Goal: Information Seeking & Learning: Learn about a topic

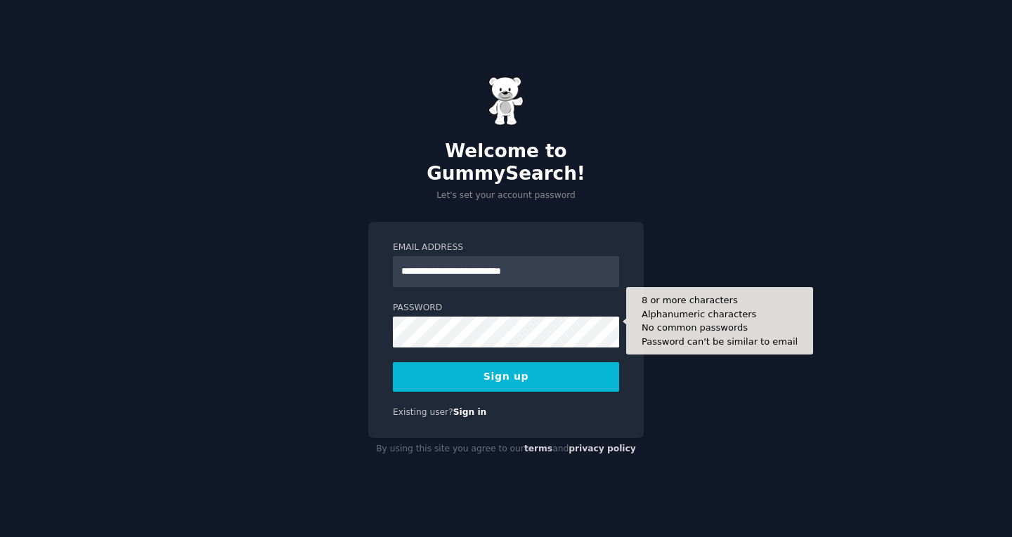
type input "**********"
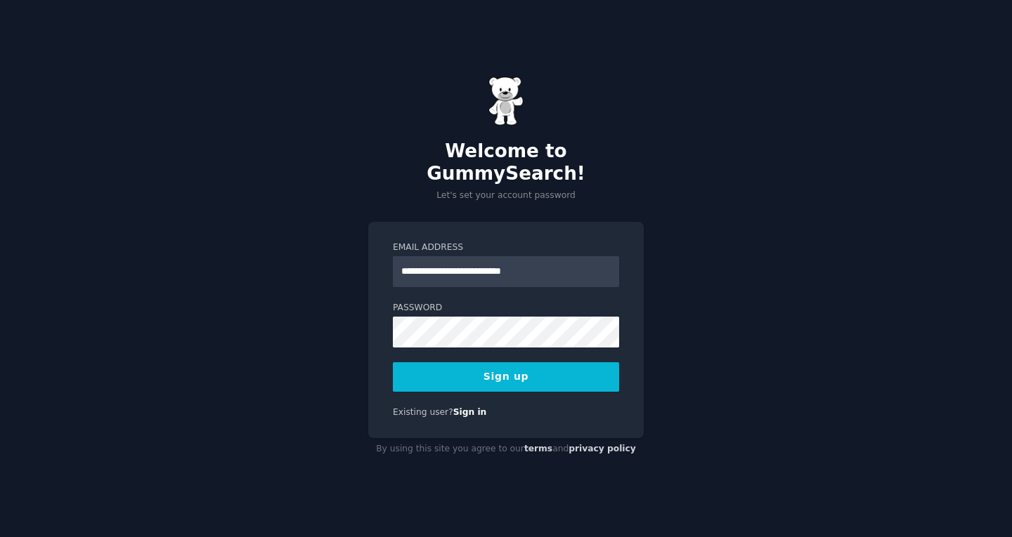
click at [420, 362] on button "Sign up" at bounding box center [506, 377] width 226 height 30
click at [506, 370] on button "Sign up" at bounding box center [506, 377] width 226 height 30
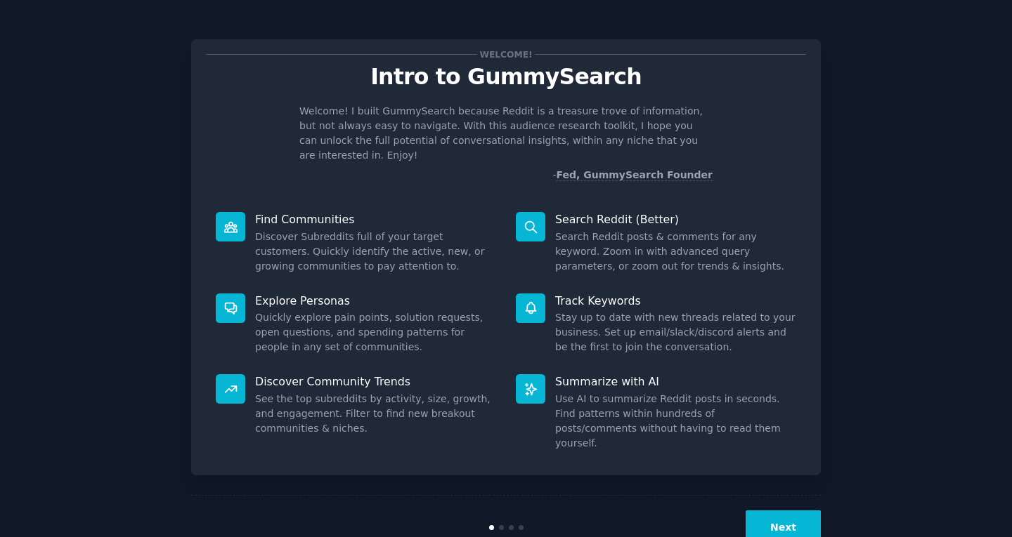
click at [778, 511] on button "Next" at bounding box center [782, 528] width 75 height 34
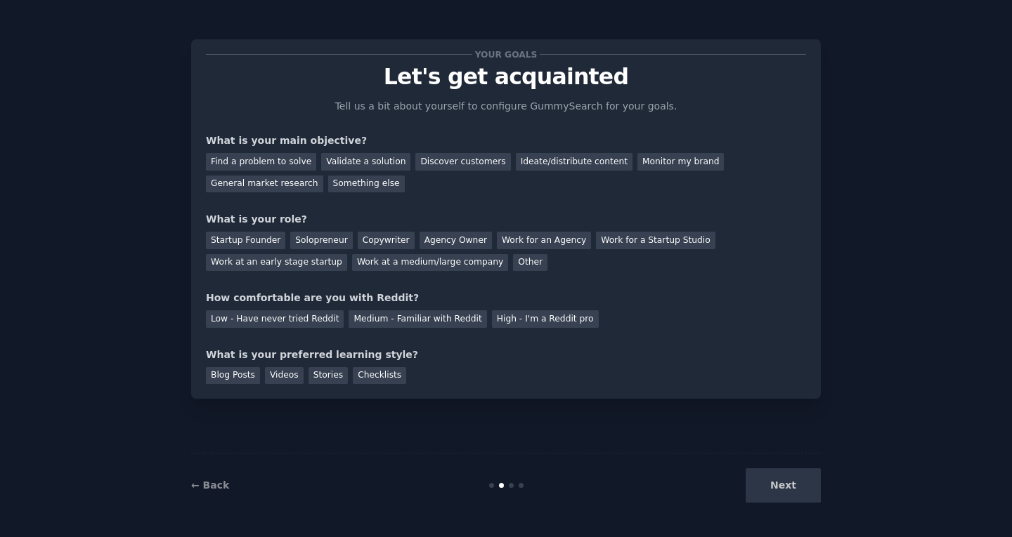
click at [778, 502] on div "Next" at bounding box center [715, 486] width 210 height 34
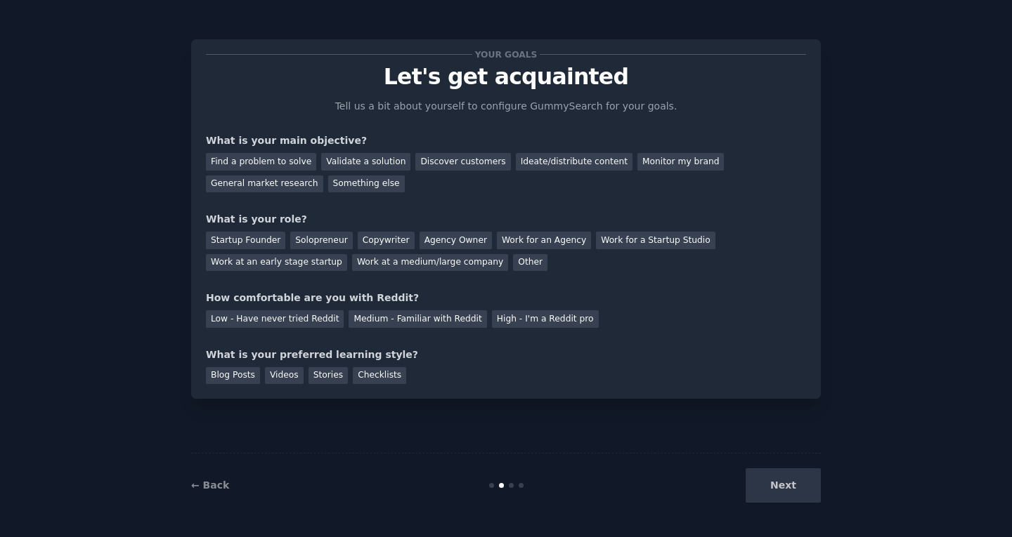
click at [731, 452] on div "Your goals Let's get acquainted Tell us a bit about yourself to configure Gummy…" at bounding box center [505, 269] width 629 height 498
click at [492, 317] on div "High - I'm a Reddit pro" at bounding box center [545, 319] width 107 height 18
click at [421, 318] on div "Medium - Familiar with Reddit" at bounding box center [417, 319] width 138 height 18
click at [266, 241] on div "Startup Founder" at bounding box center [245, 241] width 79 height 18
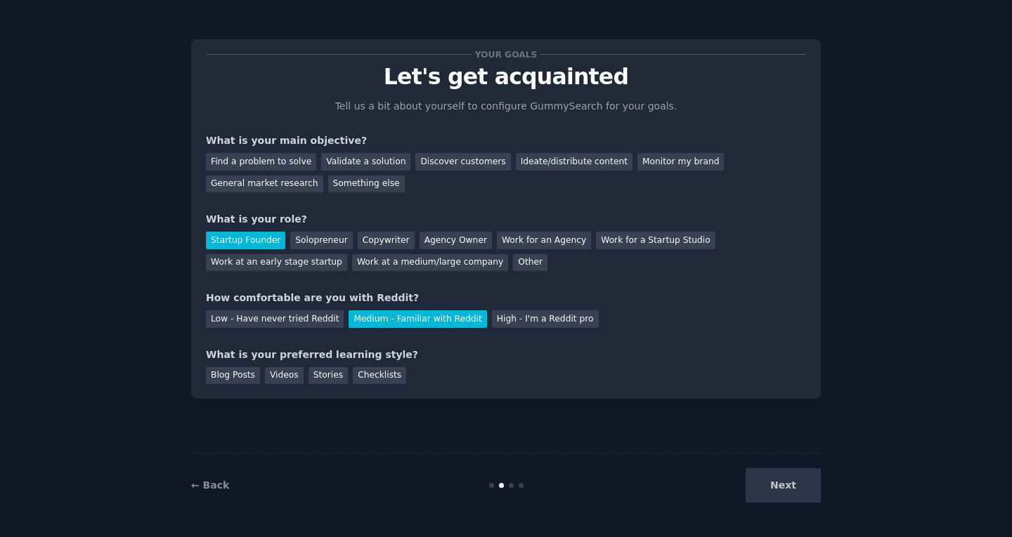
click at [256, 230] on div "Startup Founder Solopreneur Copywriter Agency Owner Work for an Agency Work for…" at bounding box center [506, 249] width 600 height 44
click at [329, 237] on div "Solopreneur" at bounding box center [321, 241] width 62 height 18
click at [323, 176] on div "General market research" at bounding box center [264, 185] width 117 height 18
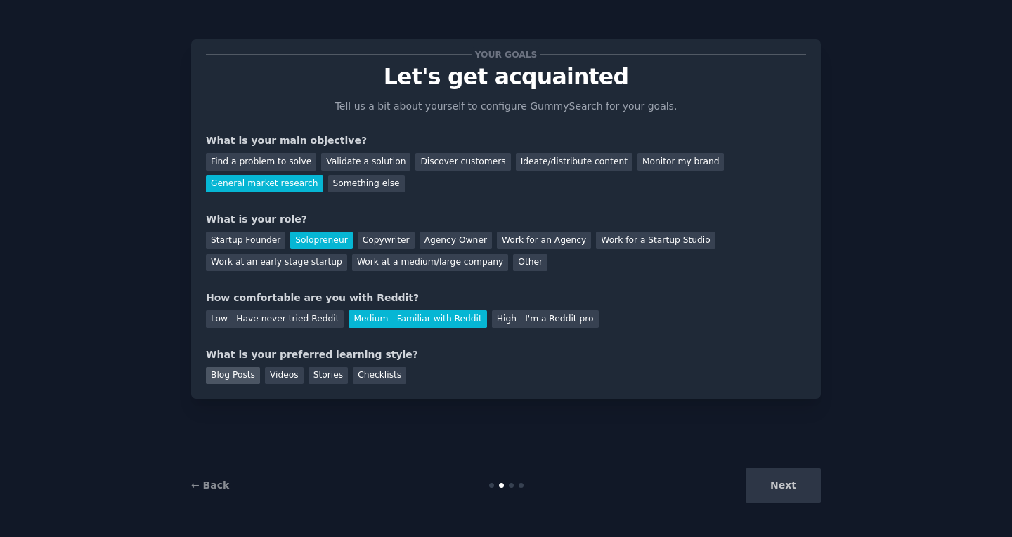
click at [246, 375] on div "Blog Posts" at bounding box center [233, 376] width 54 height 18
click at [265, 376] on div "Videos" at bounding box center [284, 376] width 39 height 18
click at [239, 378] on div "Blog Posts" at bounding box center [233, 376] width 54 height 18
click at [792, 486] on button "Next" at bounding box center [782, 486] width 75 height 34
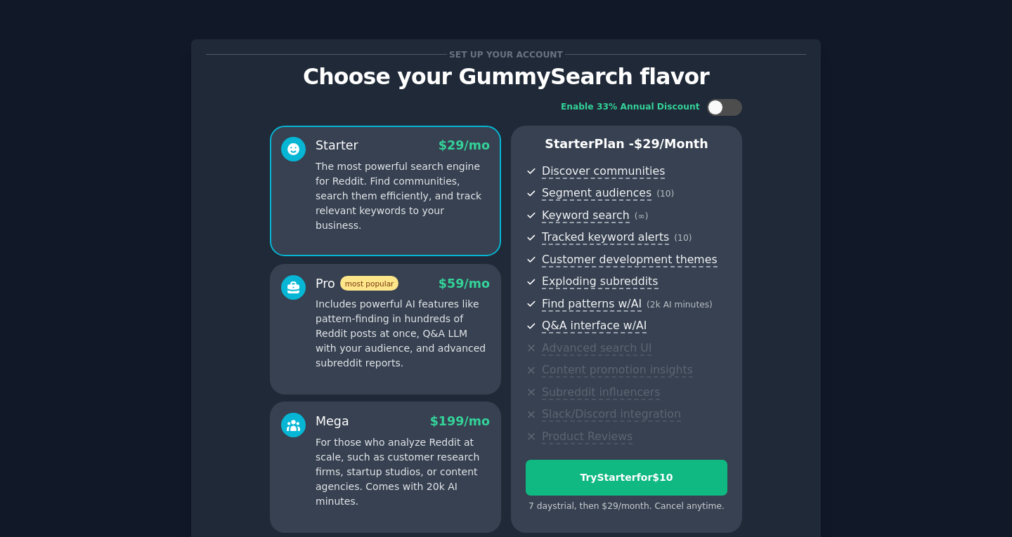
click at [785, 483] on div "Enable 33% Annual Discount Starter $ 29 /mo The most powerful search engine for…" at bounding box center [506, 316] width 600 height 454
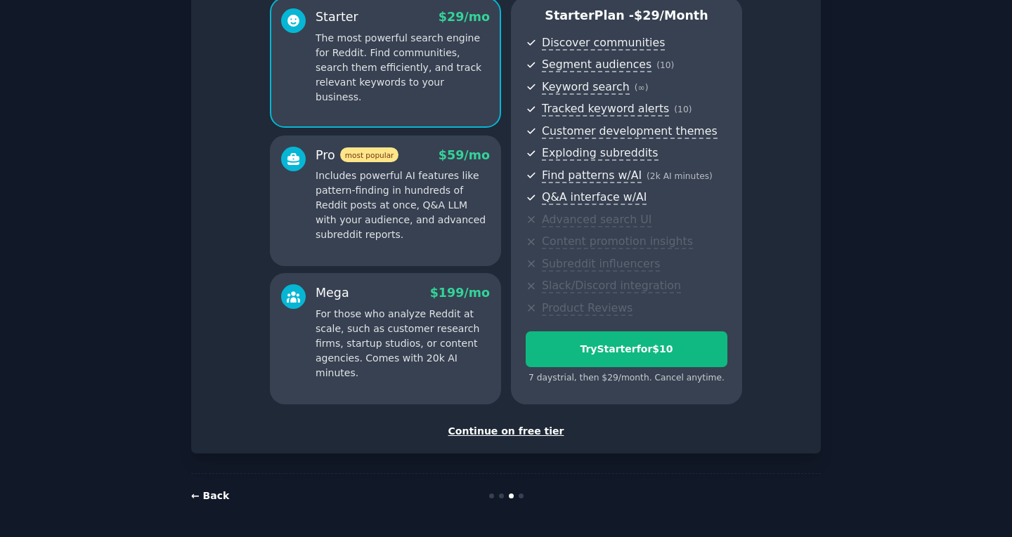
click at [205, 496] on link "← Back" at bounding box center [210, 495] width 38 height 11
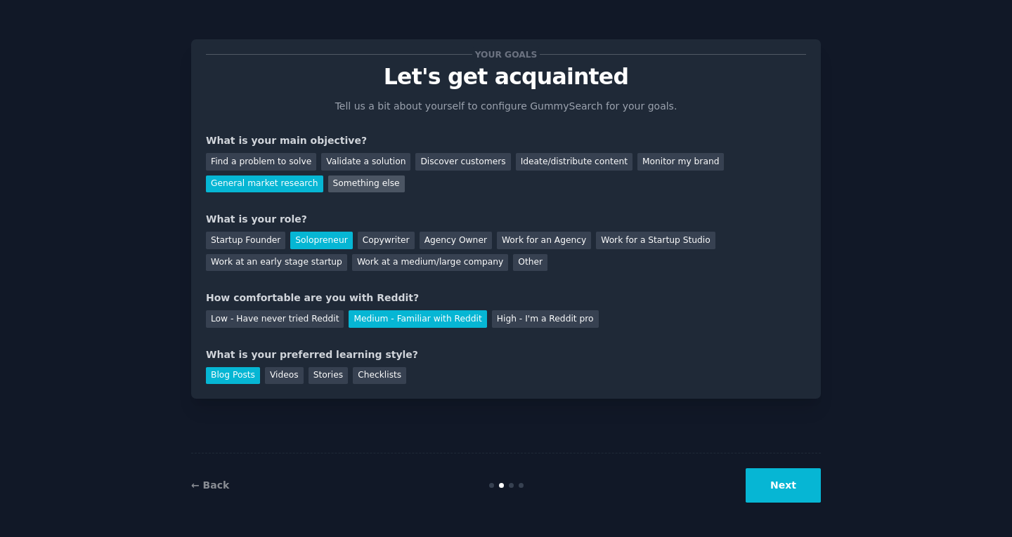
click at [328, 186] on div "Something else" at bounding box center [366, 185] width 77 height 18
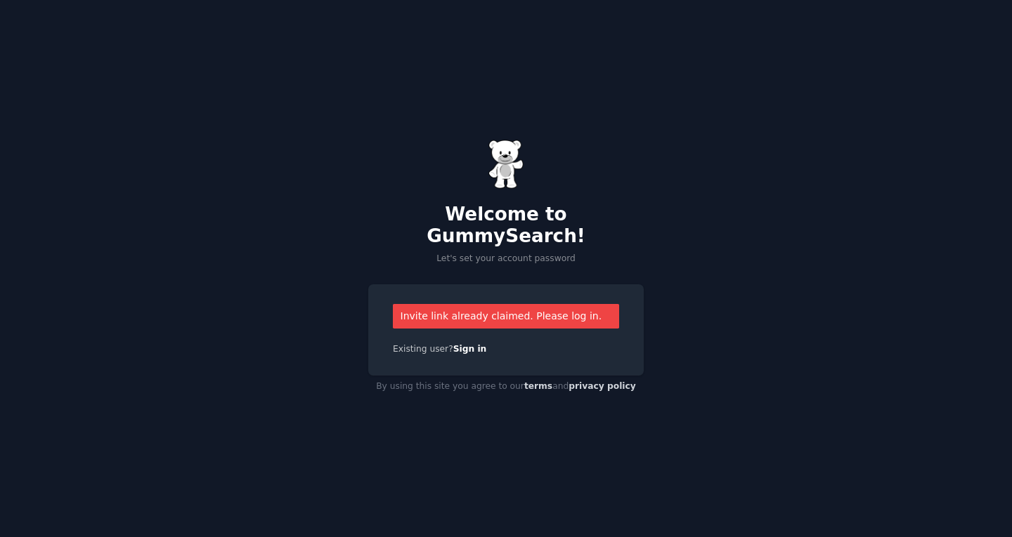
click at [493, 312] on div "Invite link already claimed. Please log in." at bounding box center [506, 316] width 226 height 25
click at [472, 344] on link "Sign in" at bounding box center [470, 349] width 34 height 10
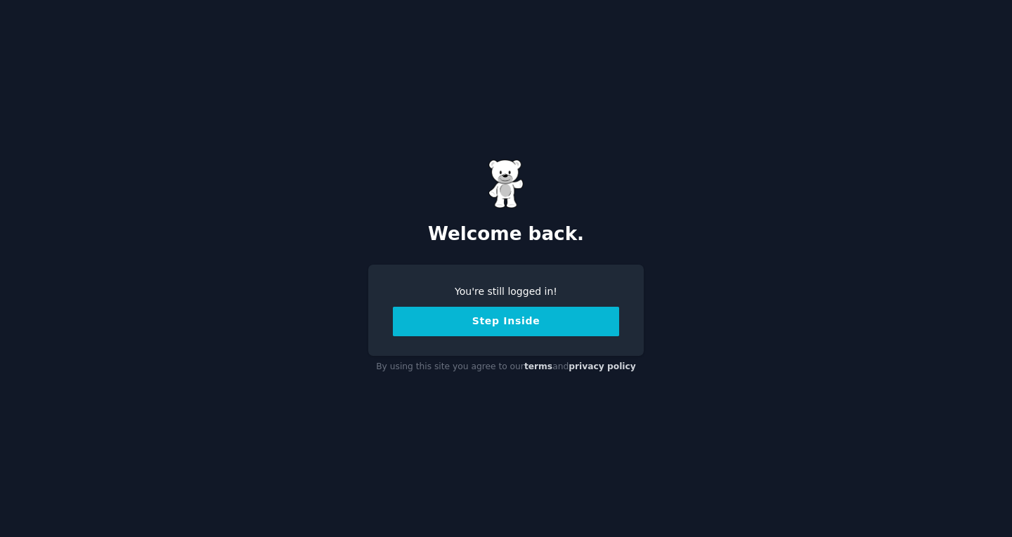
click at [507, 326] on button "Step Inside" at bounding box center [506, 322] width 226 height 30
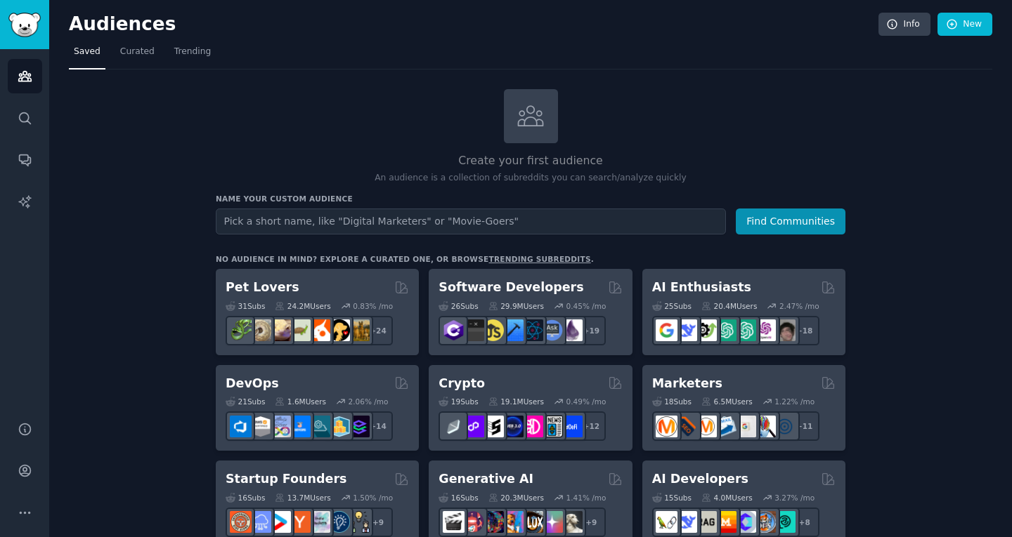
click at [378, 221] on input "text" at bounding box center [471, 222] width 510 height 26
click at [735, 209] on button "Find Communities" at bounding box center [790, 222] width 110 height 26
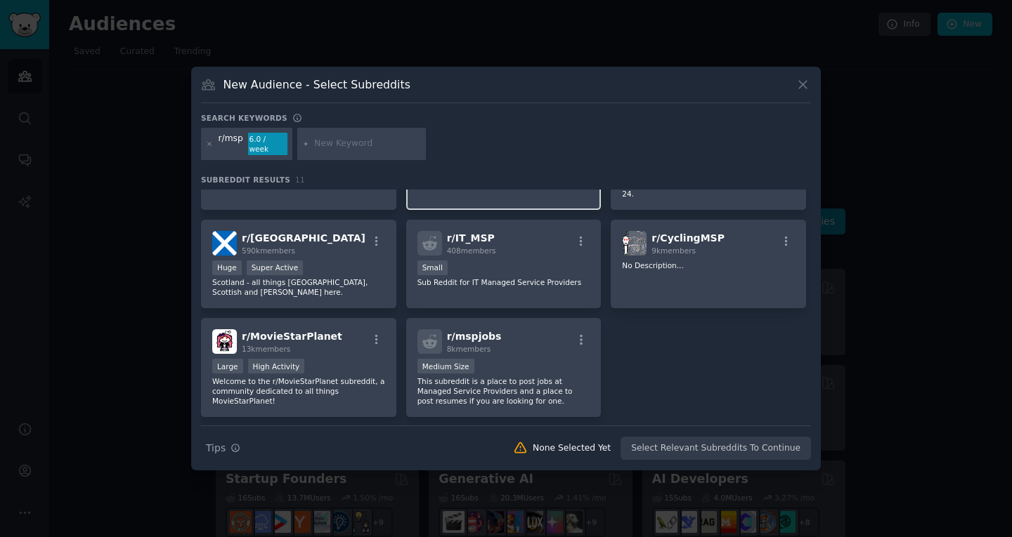
scroll to position [188, 0]
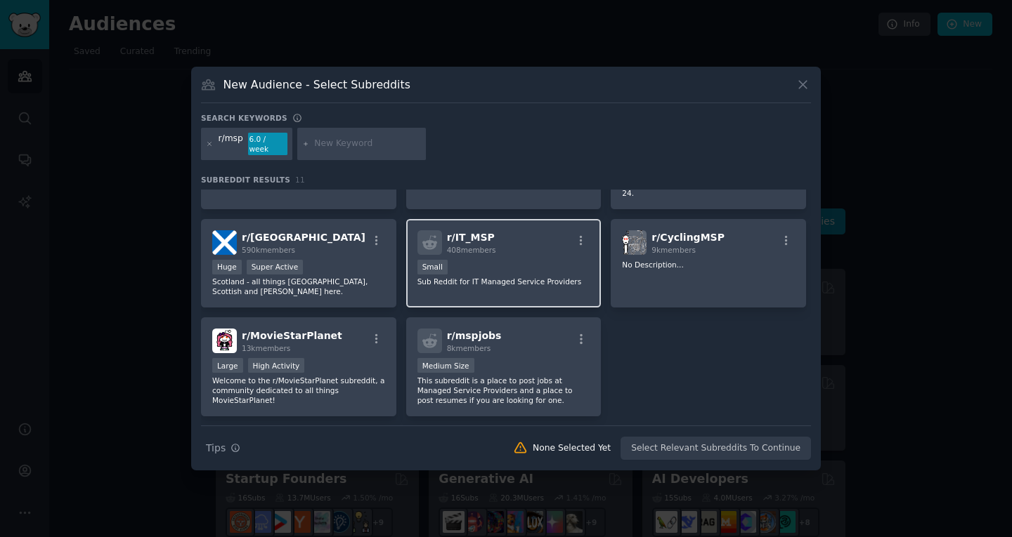
click at [476, 261] on div "Small" at bounding box center [503, 269] width 173 height 18
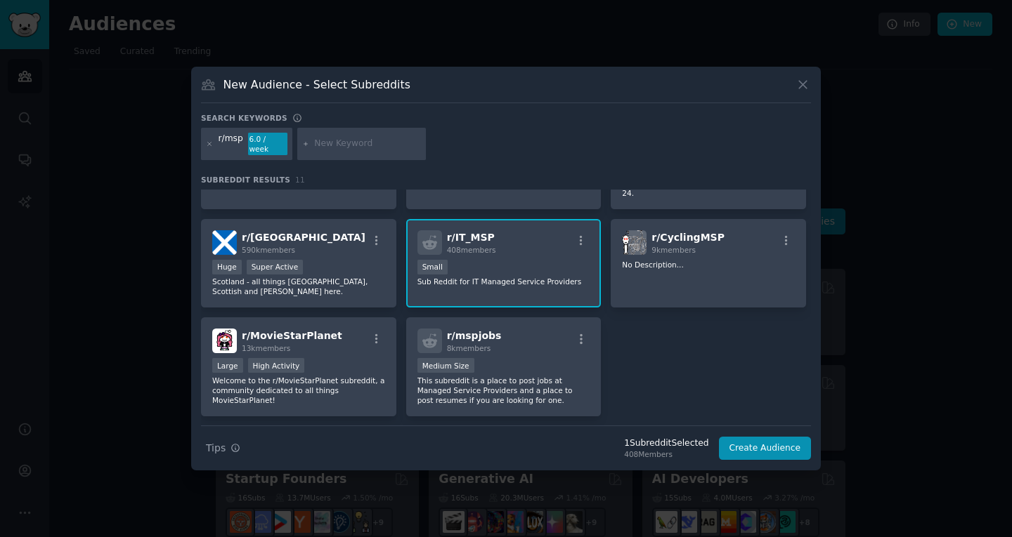
click at [476, 261] on div "Small" at bounding box center [503, 269] width 173 height 18
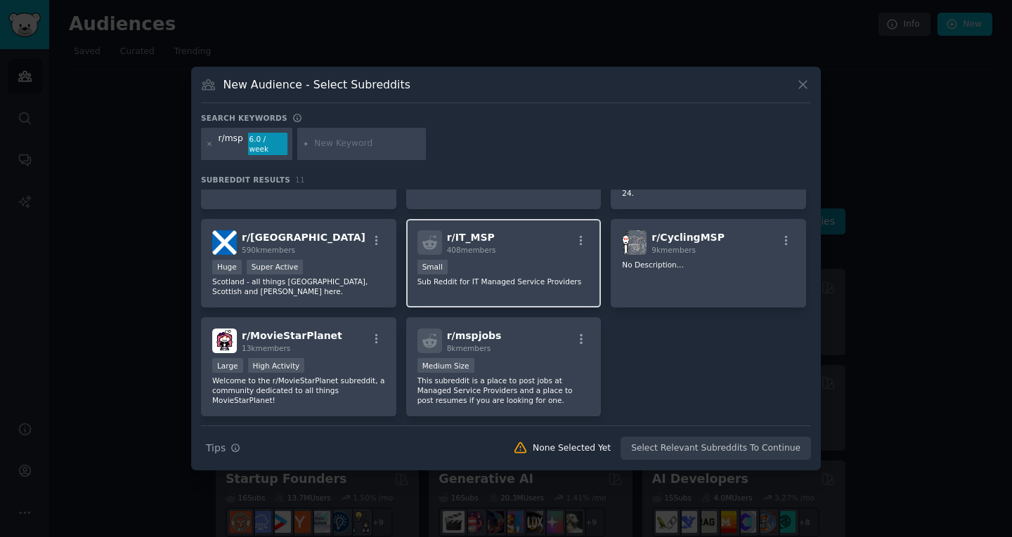
click at [476, 261] on div "Small" at bounding box center [503, 269] width 173 height 18
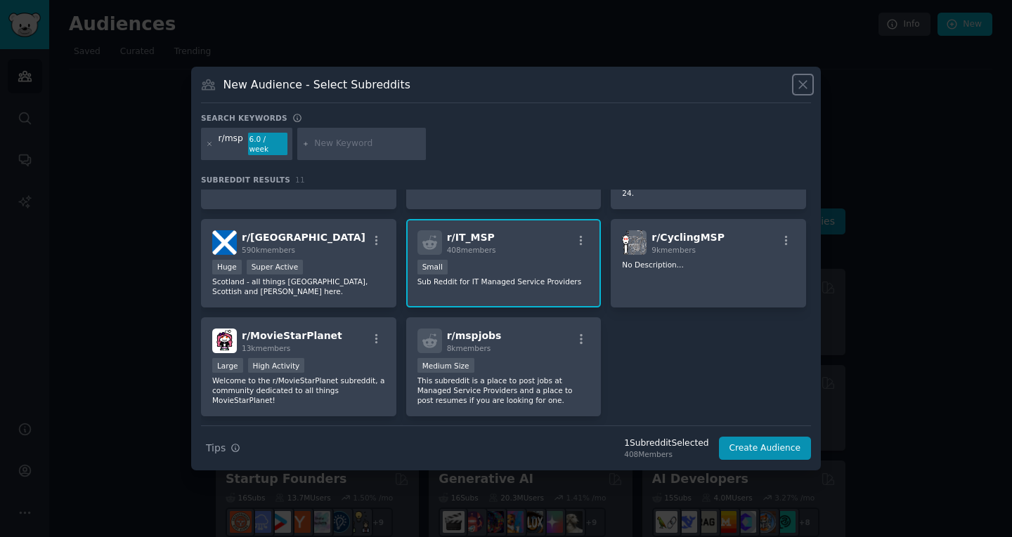
click at [801, 90] on icon at bounding box center [802, 84] width 15 height 15
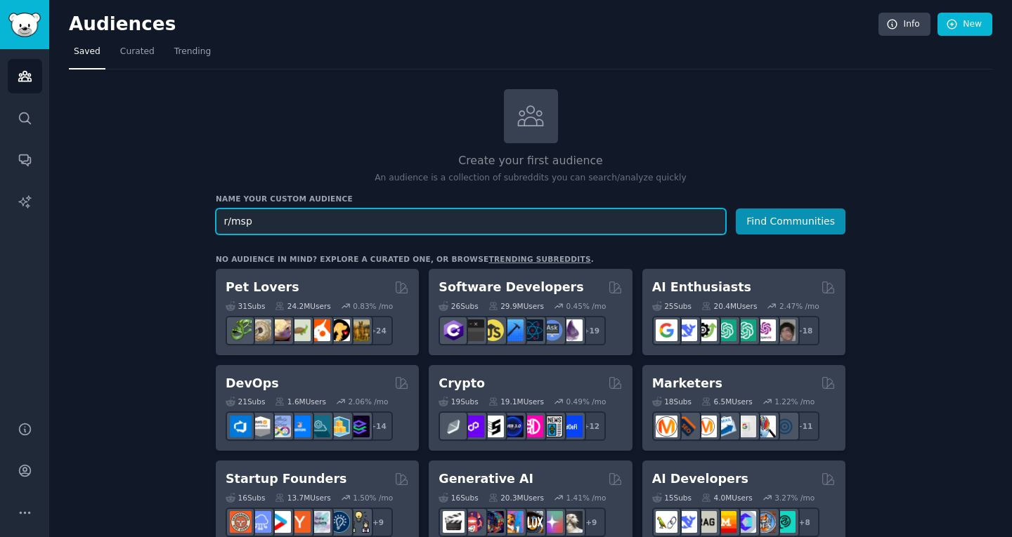
click at [230, 223] on input "r/msp" at bounding box center [471, 222] width 510 height 26
type input "msp"
click at [735, 209] on button "Find Communities" at bounding box center [790, 222] width 110 height 26
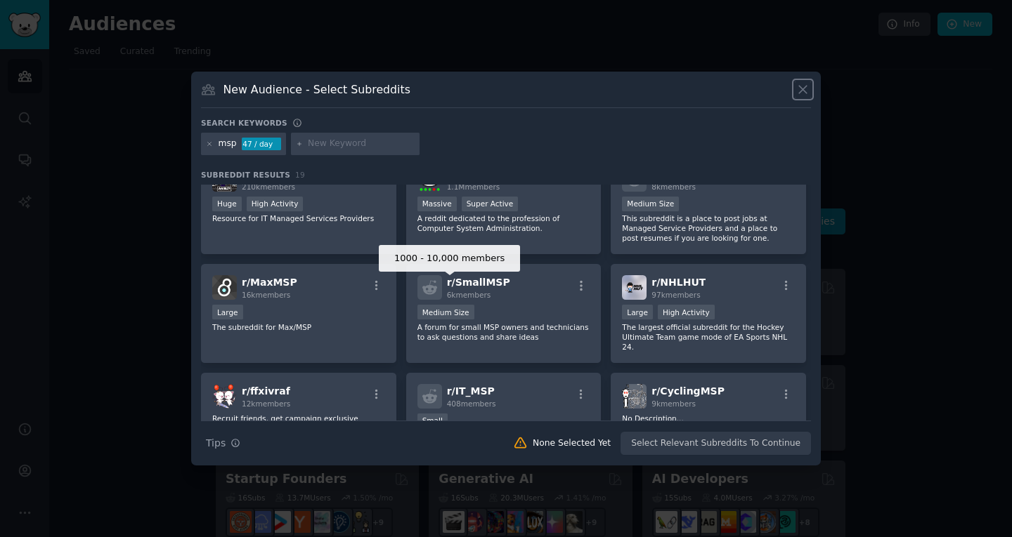
scroll to position [28, 0]
click at [348, 147] on input "text" at bounding box center [361, 144] width 107 height 13
type input "coldemail"
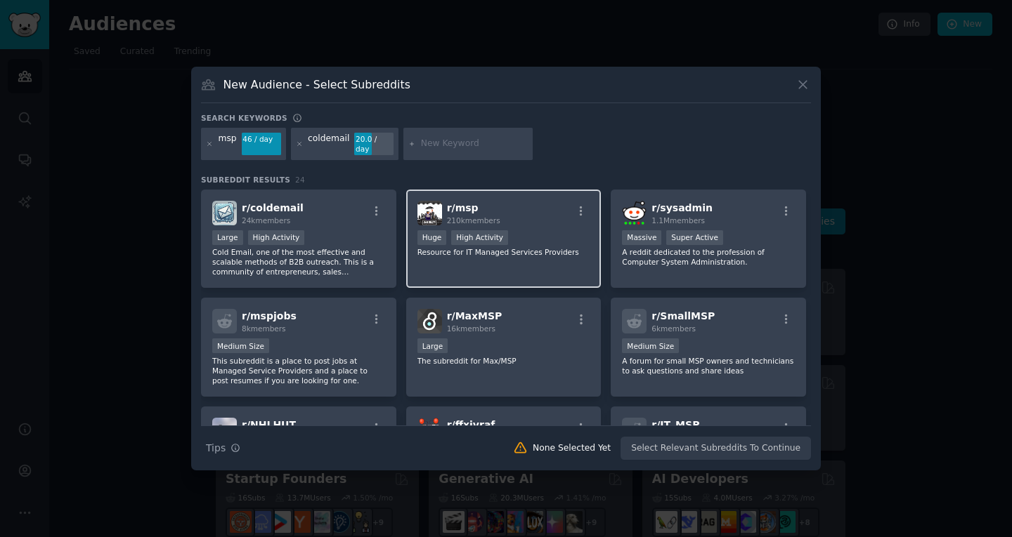
click at [459, 260] on div "r/ msp 210k members Huge High Activity Resource for IT Managed Services Provide…" at bounding box center [503, 239] width 195 height 99
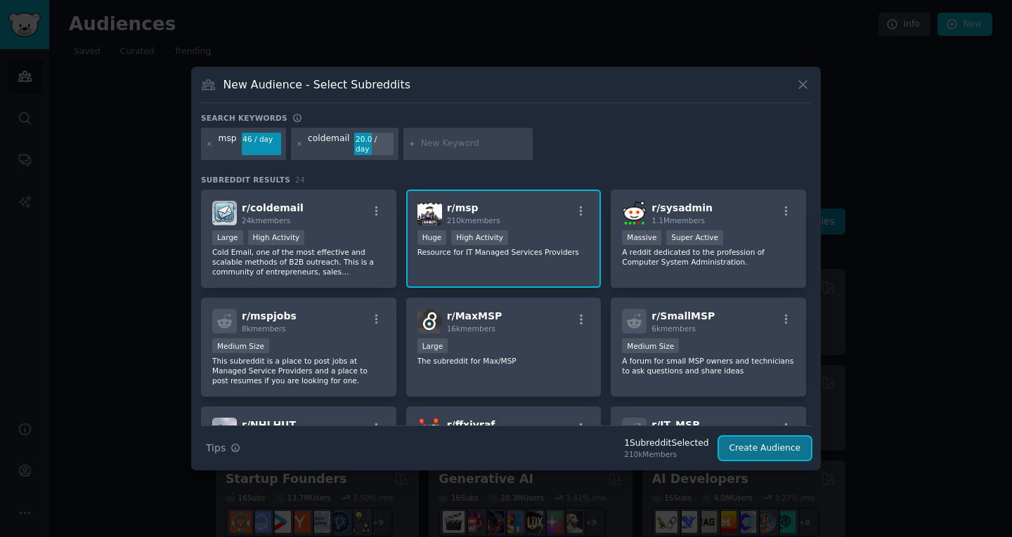
click at [759, 445] on button "Create Audience" at bounding box center [765, 449] width 93 height 24
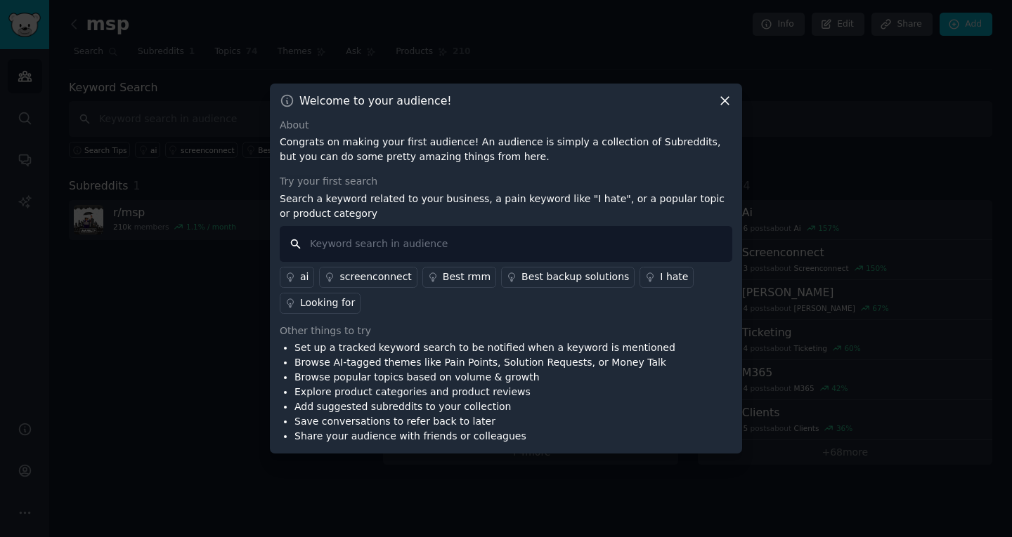
click at [422, 244] on input "text" at bounding box center [506, 244] width 452 height 36
click at [357, 249] on input "text" at bounding box center [506, 244] width 452 height 36
type input "r/msp"
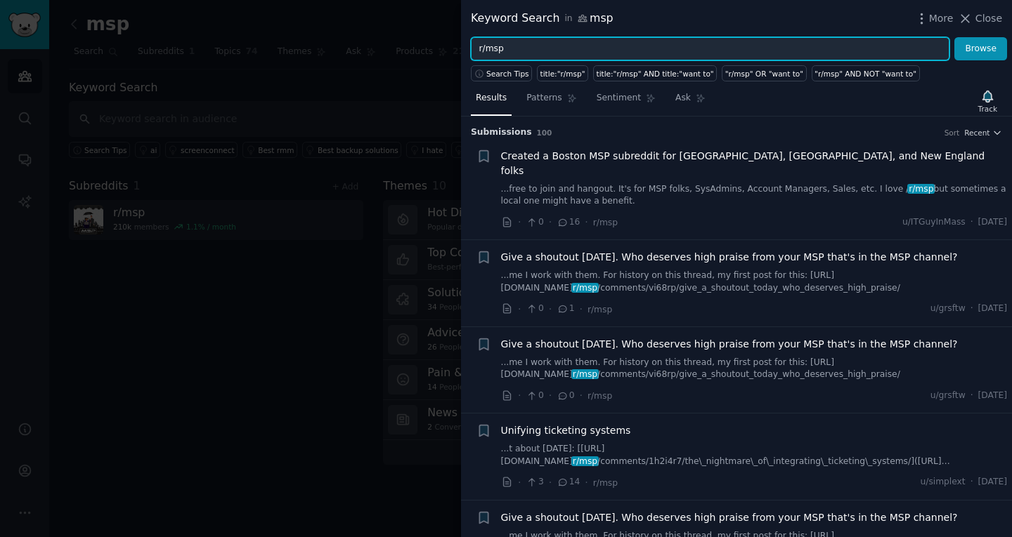
click at [588, 54] on input "r/msp" at bounding box center [710, 49] width 478 height 24
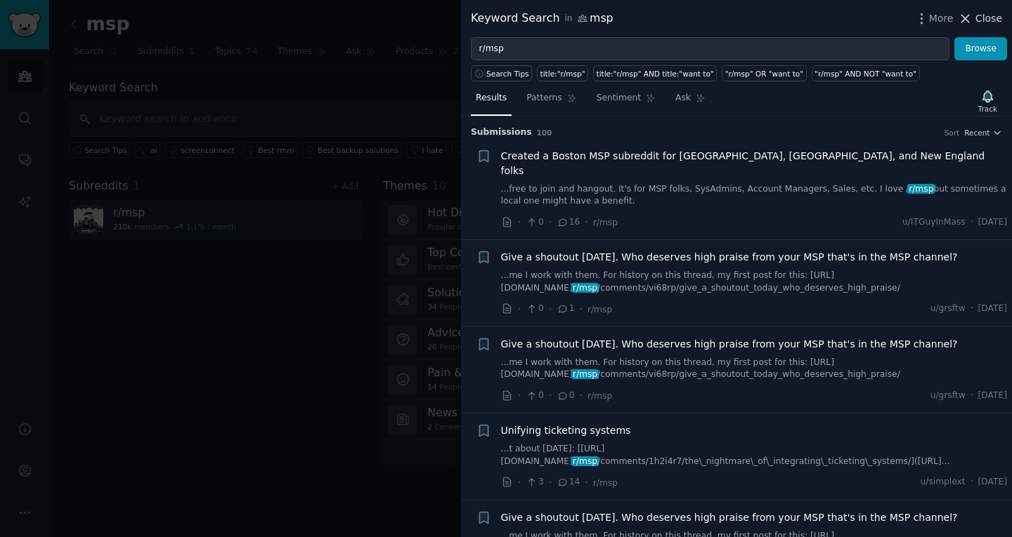
click at [967, 13] on icon at bounding box center [964, 18] width 15 height 15
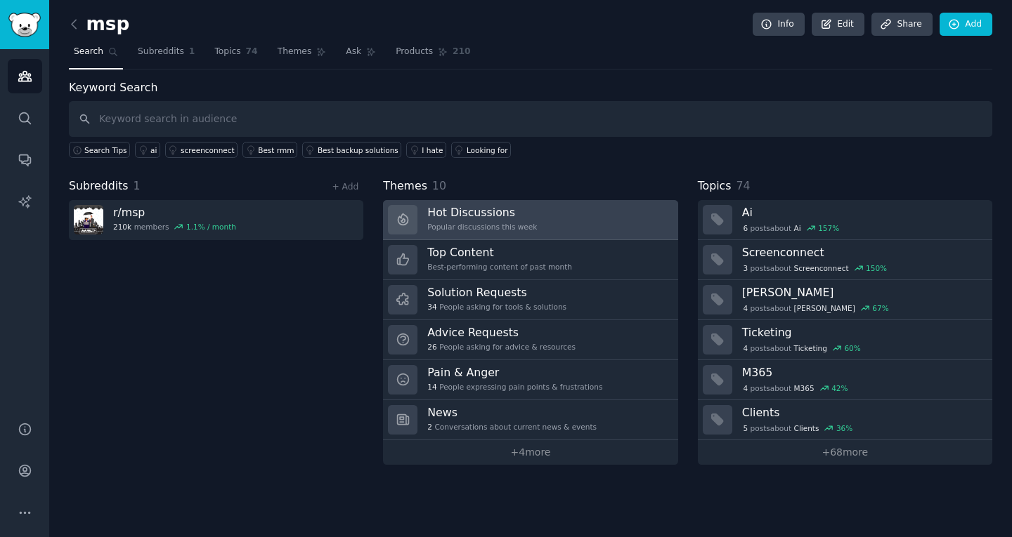
click at [521, 228] on div "Popular discussions this week" at bounding box center [482, 227] width 110 height 10
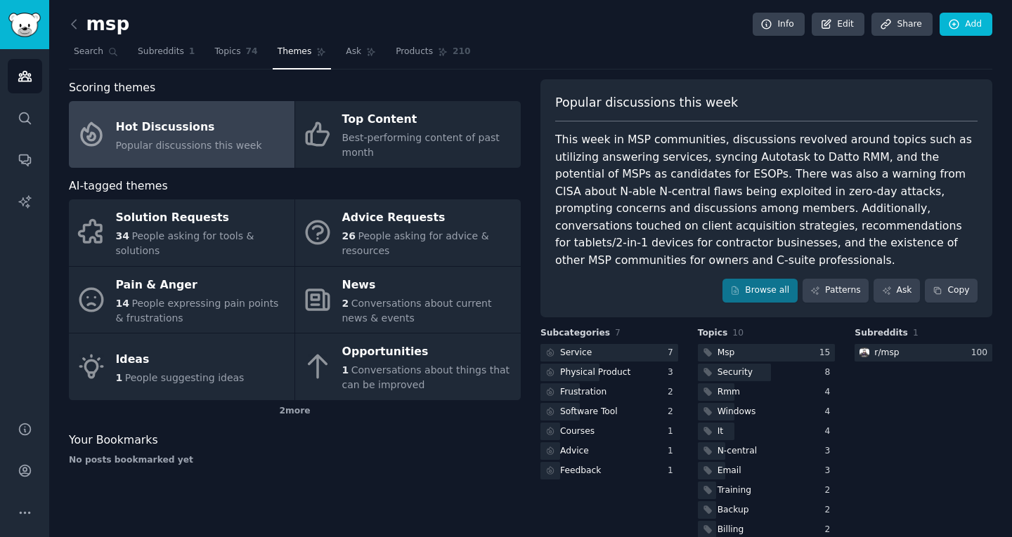
scroll to position [6, 0]
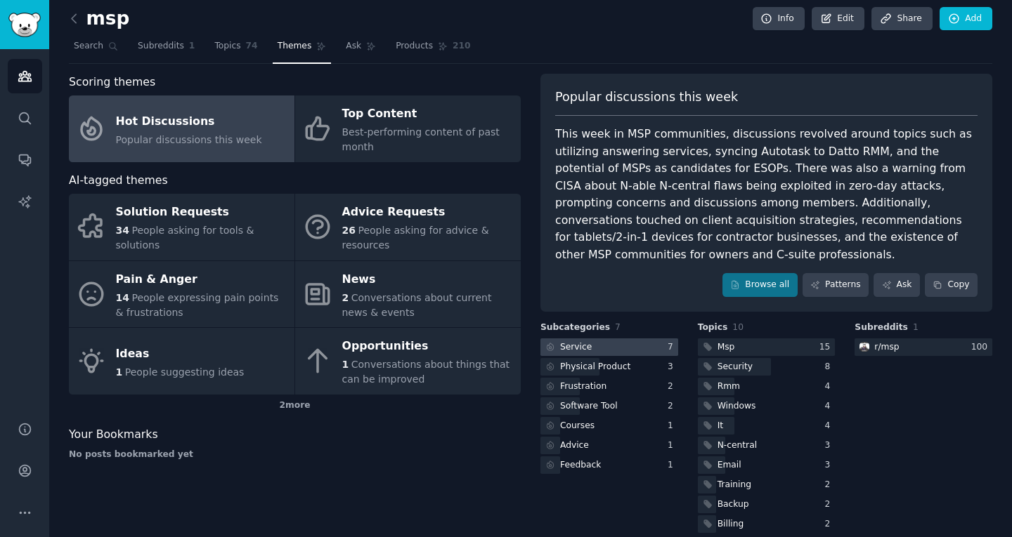
click at [609, 339] on div at bounding box center [609, 348] width 138 height 18
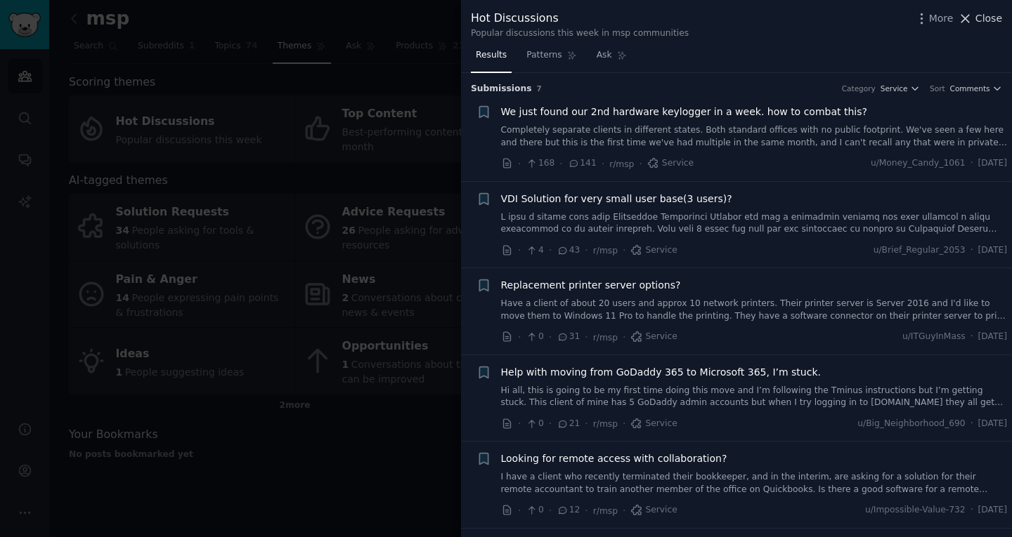
click at [967, 18] on icon at bounding box center [964, 18] width 15 height 15
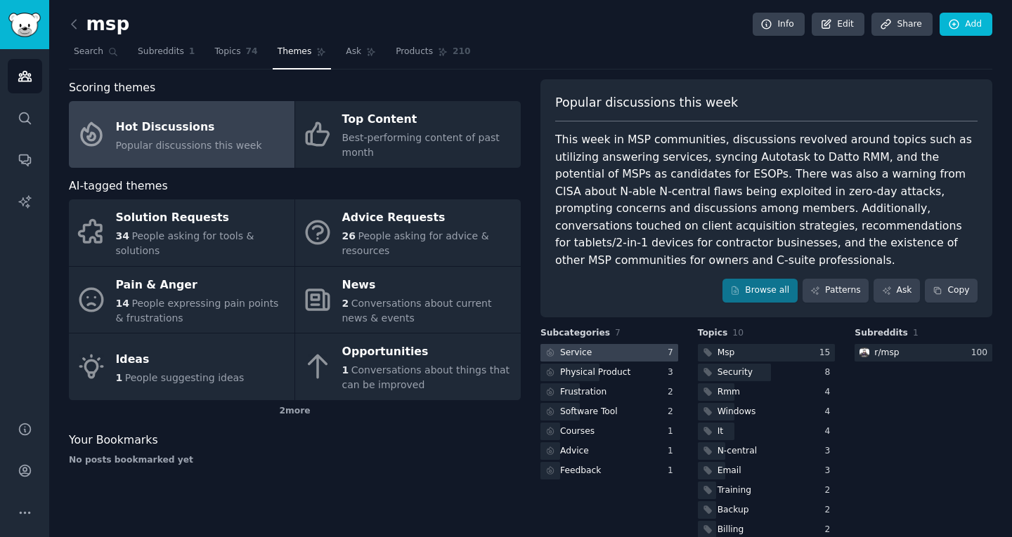
scroll to position [6, 0]
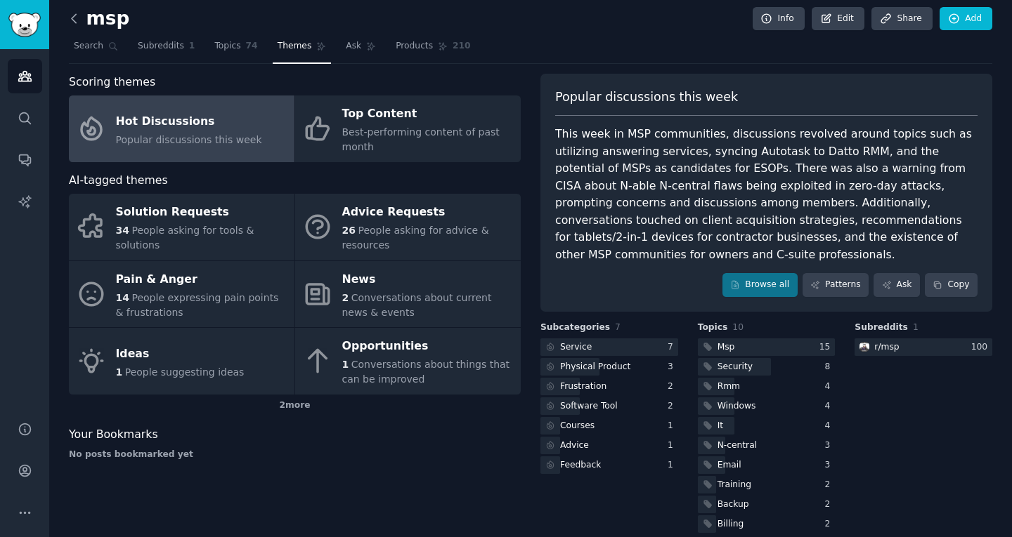
click at [78, 19] on icon at bounding box center [74, 18] width 15 height 15
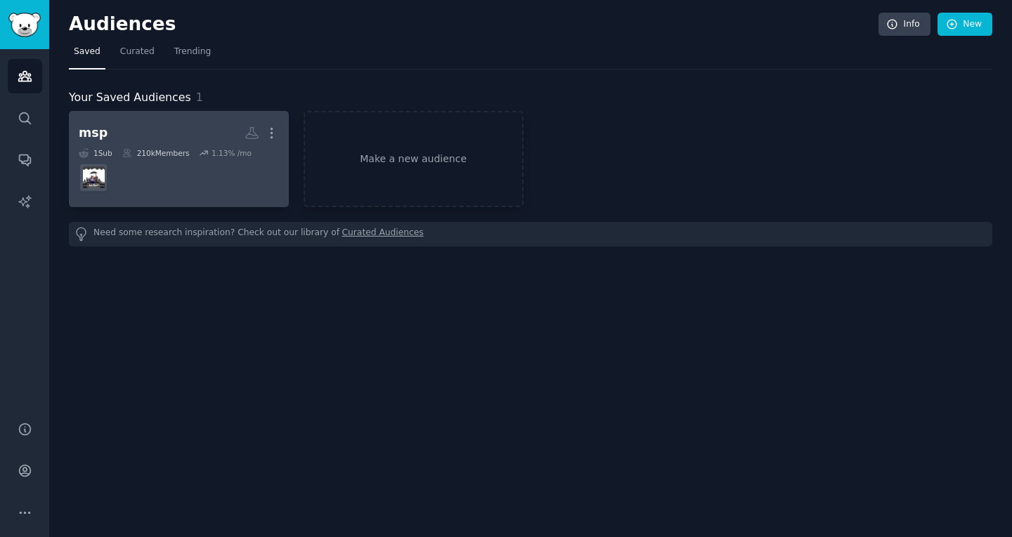
click at [169, 167] on dd at bounding box center [179, 177] width 200 height 39
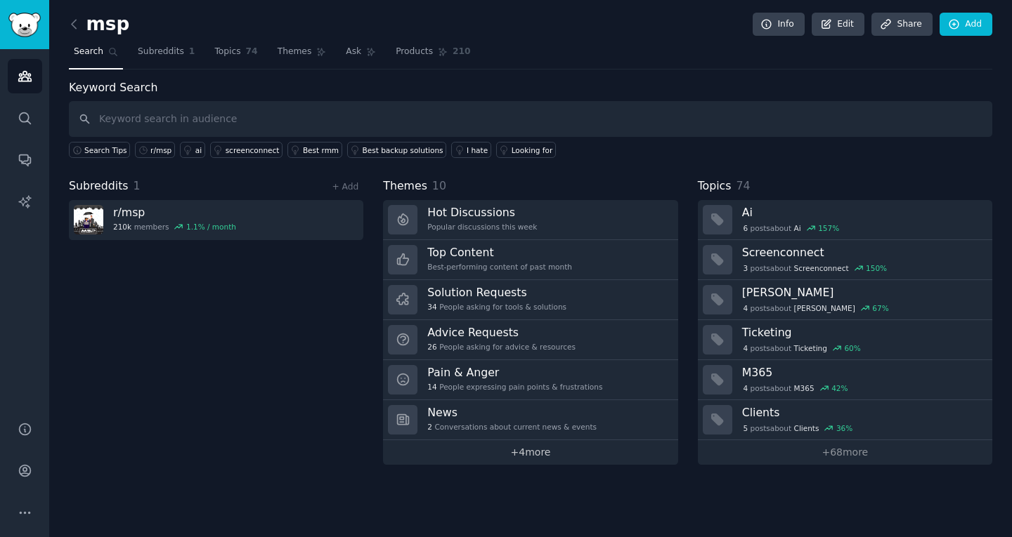
click at [505, 450] on link "+ 4 more" at bounding box center [530, 452] width 294 height 25
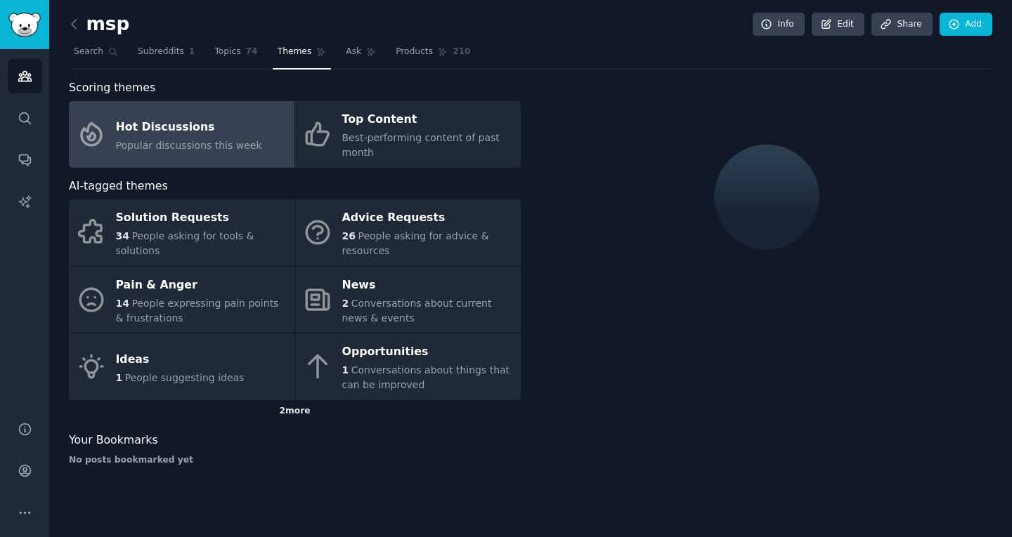
click at [297, 400] on div "2 more" at bounding box center [295, 411] width 452 height 22
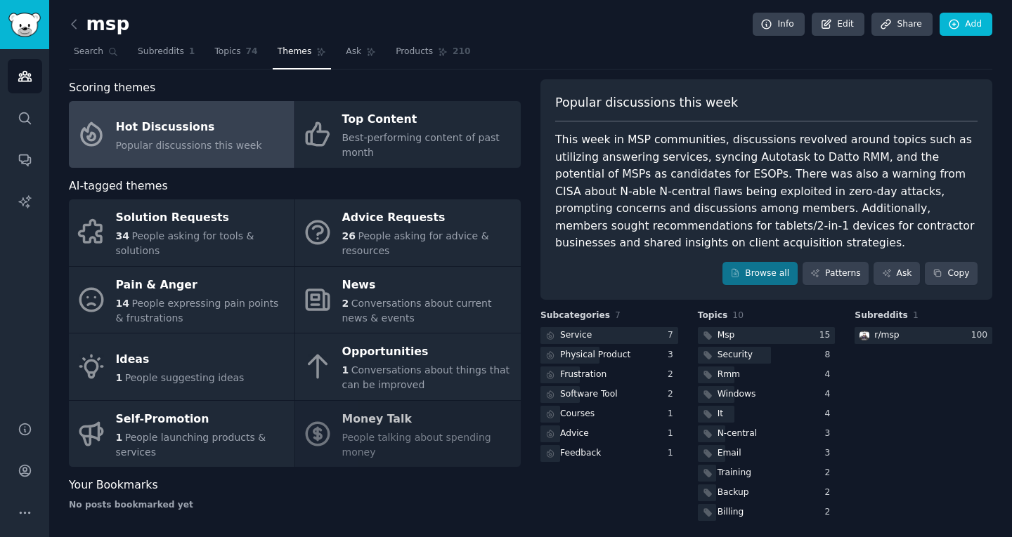
click at [396, 407] on div "Solution Requests 34 People asking for tools & solutions Advice Requests 26 Peo…" at bounding box center [295, 333] width 452 height 268
click at [388, 416] on div "Solution Requests 34 People asking for tools & solutions Advice Requests 26 Peo…" at bounding box center [295, 333] width 452 height 268
click at [440, 477] on div "Your Bookmarks" at bounding box center [295, 486] width 452 height 18
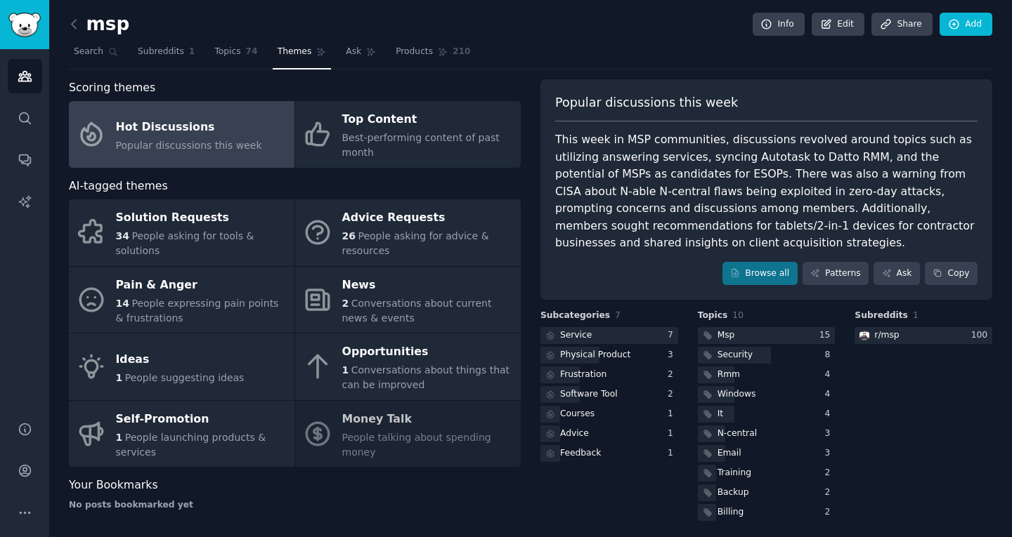
click at [317, 409] on div "Solution Requests 34 People asking for tools & solutions Advice Requests 26 Peo…" at bounding box center [295, 333] width 452 height 268
click at [390, 499] on div "No posts bookmarked yet" at bounding box center [295, 505] width 452 height 13
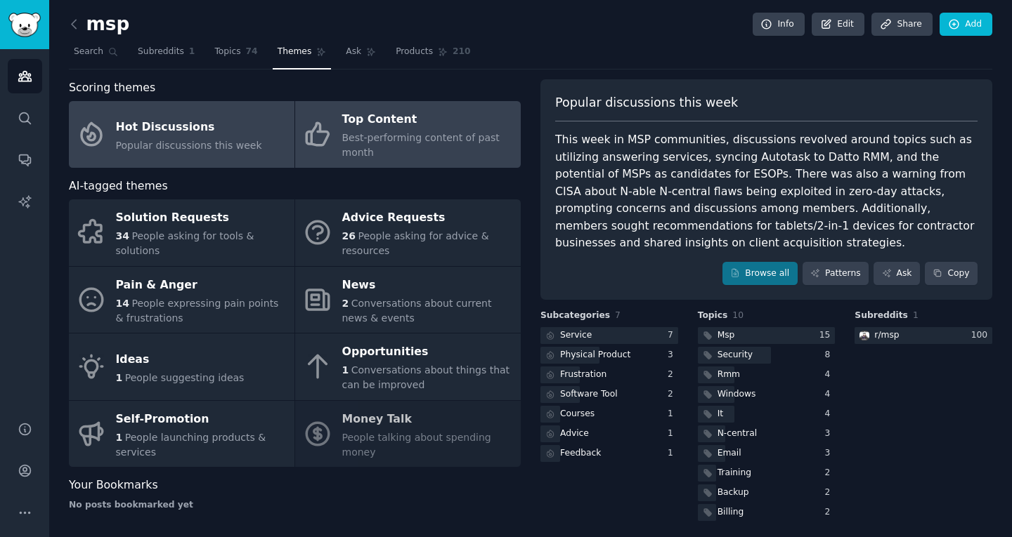
click at [420, 129] on div "Top Content" at bounding box center [427, 120] width 171 height 22
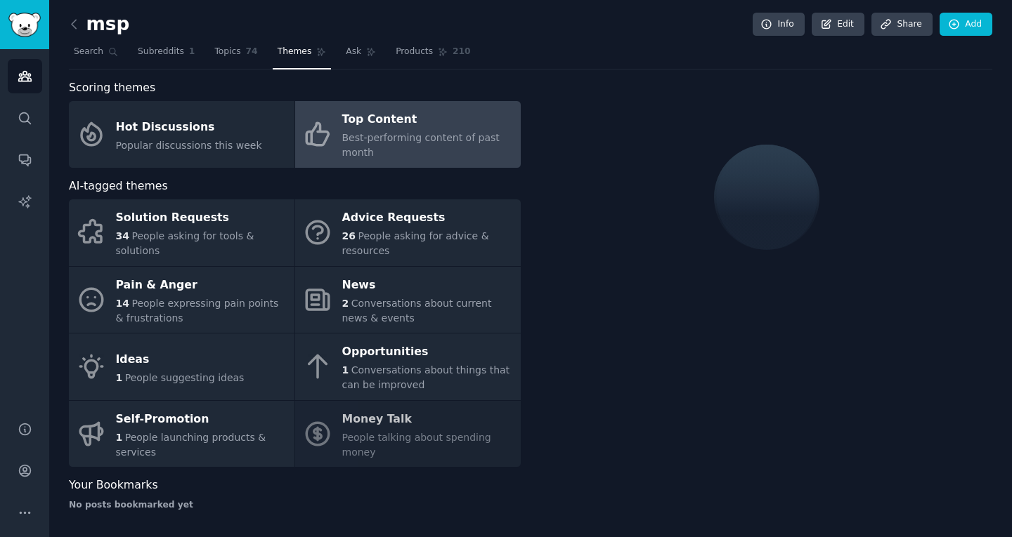
click at [426, 409] on div "Solution Requests 34 People asking for tools & solutions Advice Requests 26 Peo…" at bounding box center [295, 333] width 452 height 268
click at [395, 414] on div "Solution Requests 34 People asking for tools & solutions Advice Requests 26 Peo…" at bounding box center [295, 333] width 452 height 268
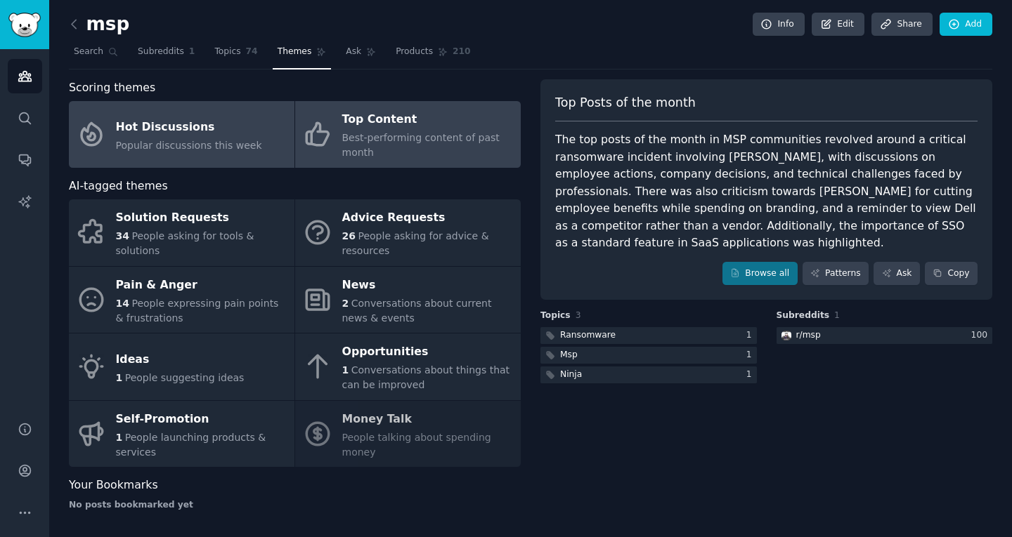
click at [199, 145] on link "Hot Discussions Popular discussions this week" at bounding box center [181, 134] width 225 height 67
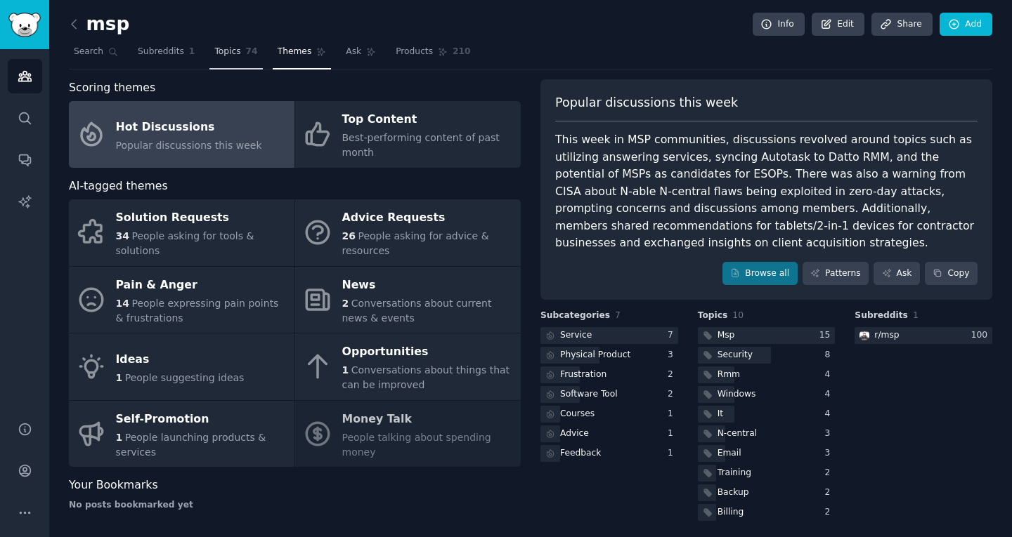
click at [218, 52] on span "Topics" at bounding box center [227, 52] width 26 height 13
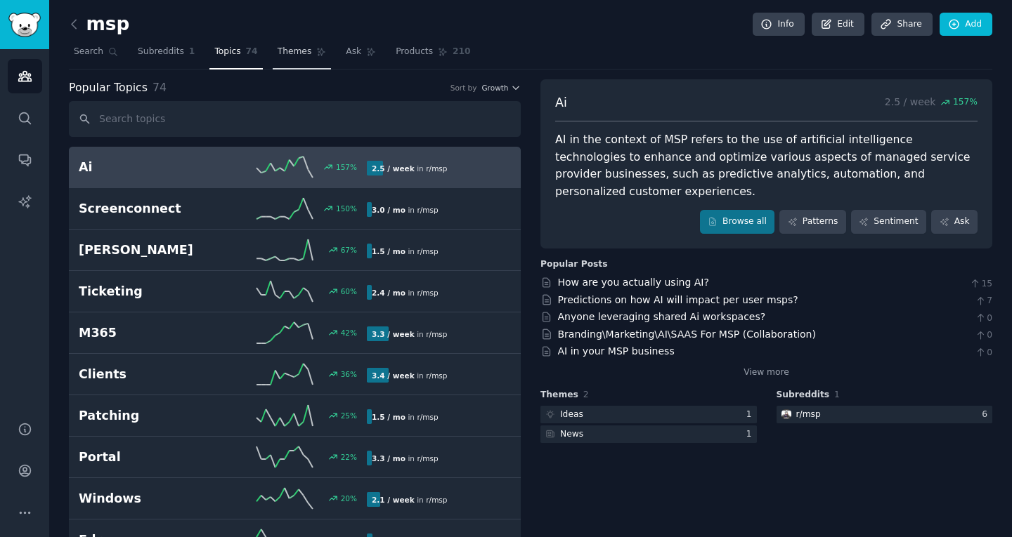
click at [277, 58] on span "Themes" at bounding box center [294, 52] width 34 height 13
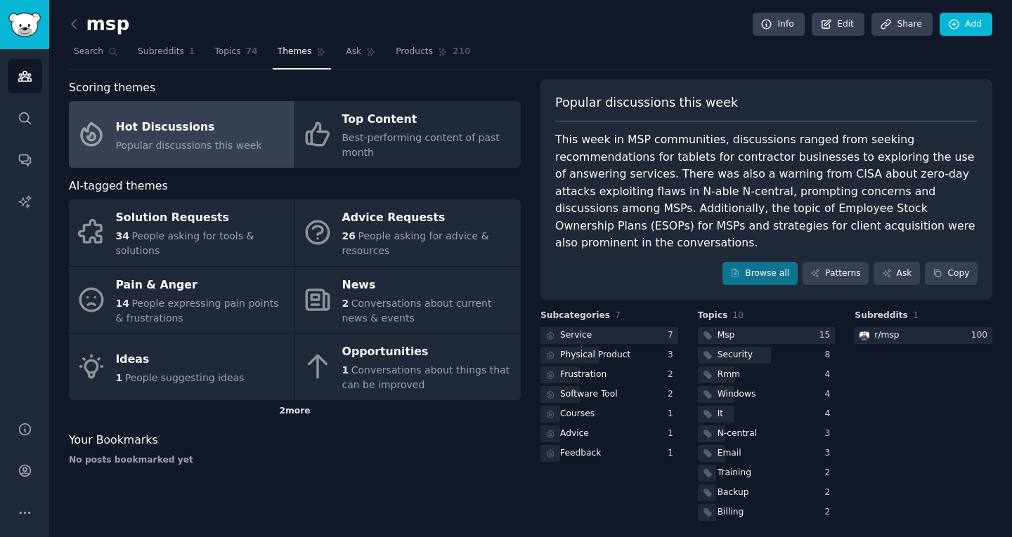
click at [294, 400] on div "2 more" at bounding box center [295, 411] width 452 height 22
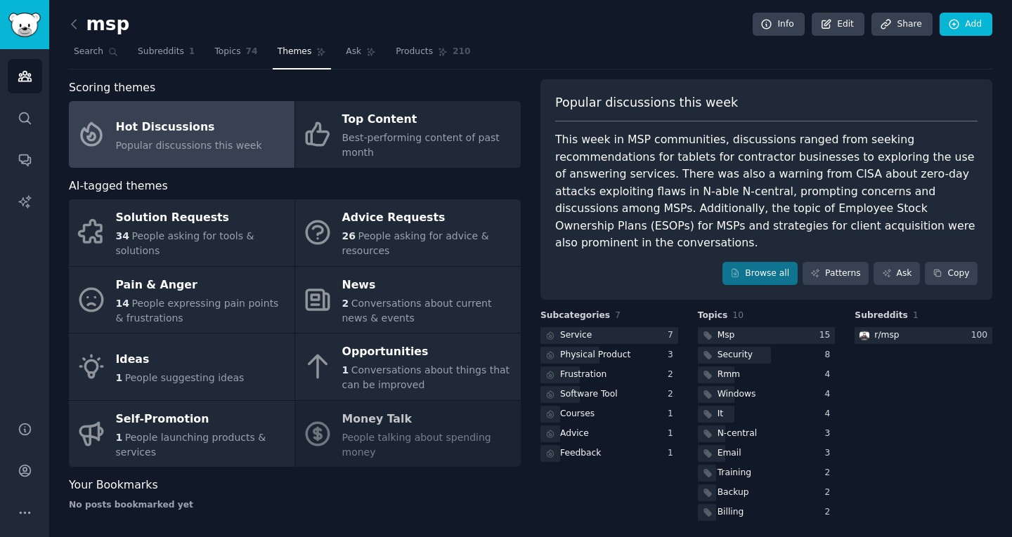
click at [346, 410] on div "Solution Requests 34 People asking for tools & solutions Advice Requests 26 Peo…" at bounding box center [295, 333] width 452 height 268
click at [427, 477] on div "Your Bookmarks" at bounding box center [295, 486] width 452 height 18
click at [346, 57] on span "Ask" at bounding box center [353, 52] width 15 height 13
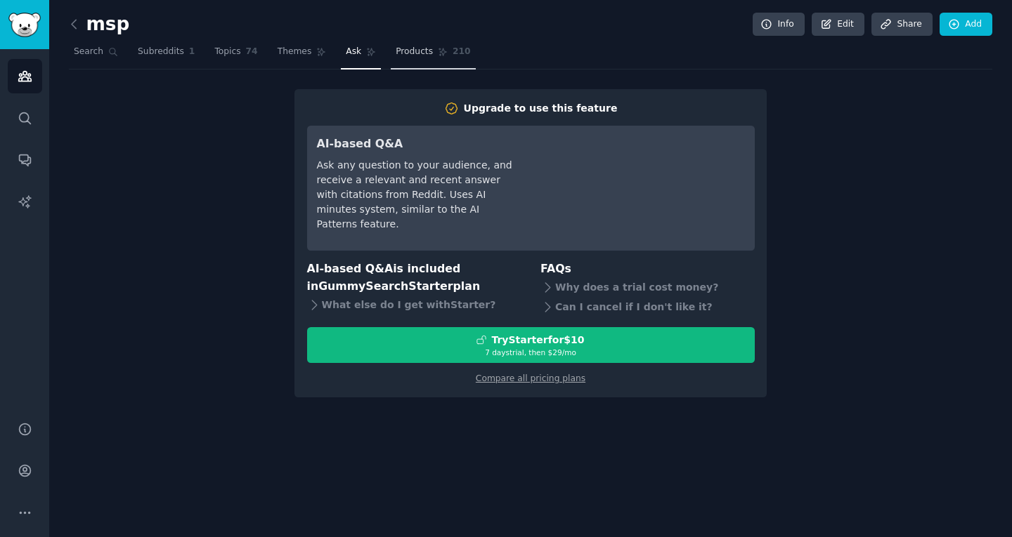
click at [395, 52] on span "Products" at bounding box center [413, 52] width 37 height 13
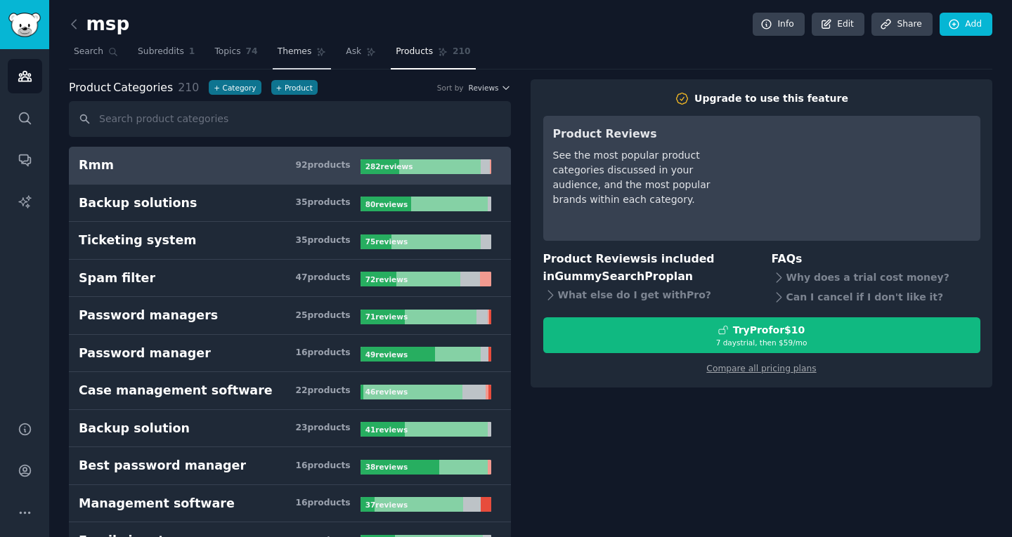
click at [277, 48] on span "Themes" at bounding box center [294, 52] width 34 height 13
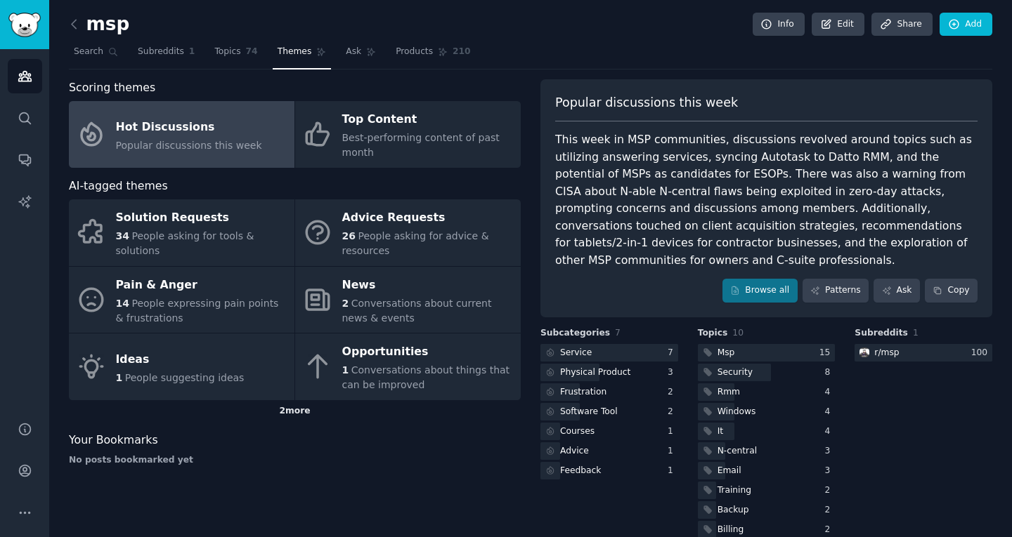
click at [282, 400] on div "2 more" at bounding box center [295, 411] width 452 height 22
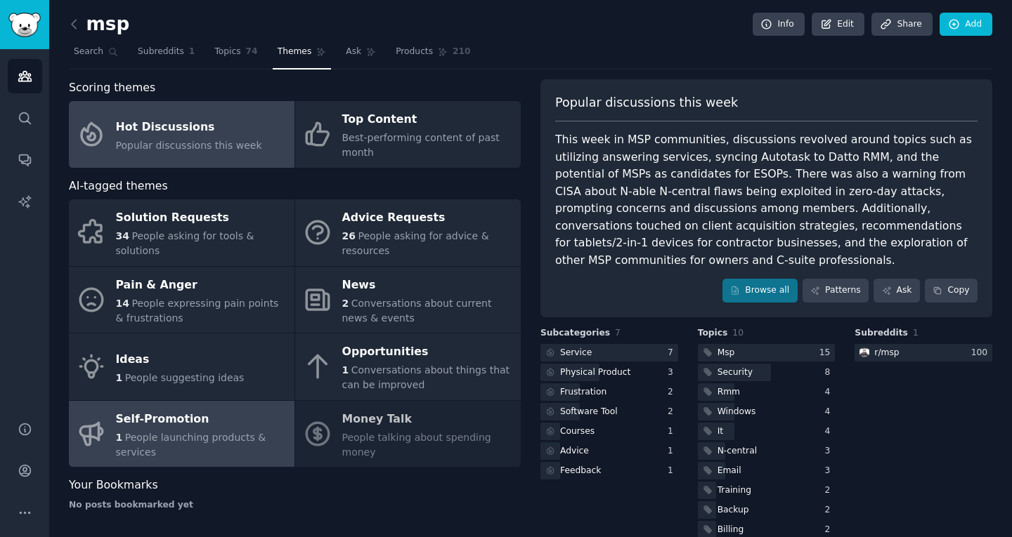
click at [228, 440] on span "People launching products & services" at bounding box center [191, 445] width 150 height 26
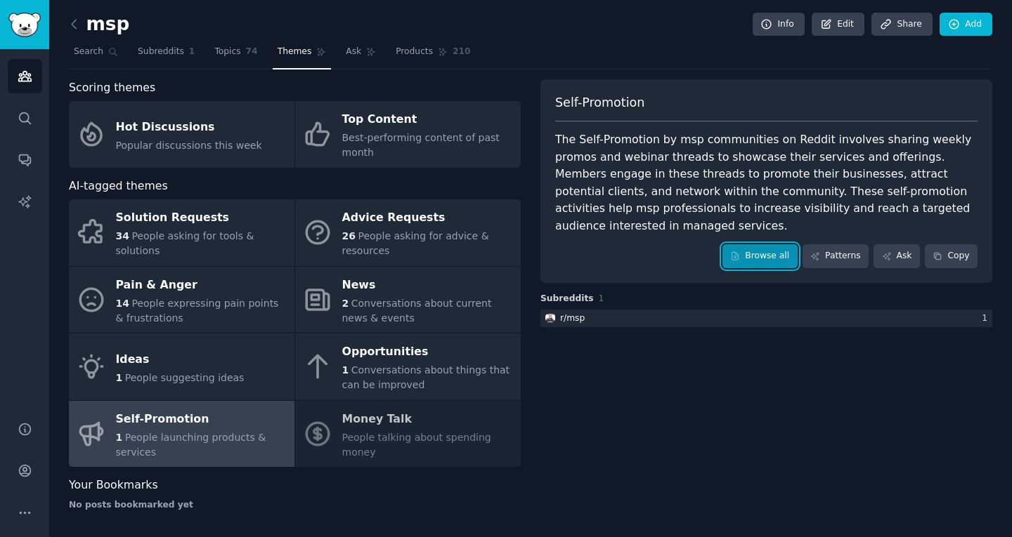
click at [750, 245] on link "Browse all" at bounding box center [759, 256] width 75 height 24
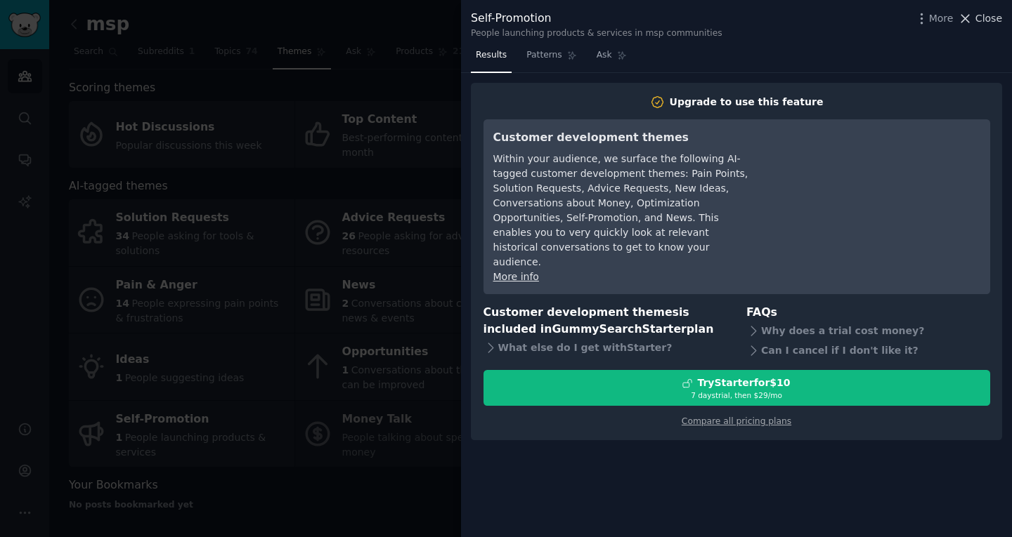
click at [967, 15] on icon at bounding box center [964, 18] width 15 height 15
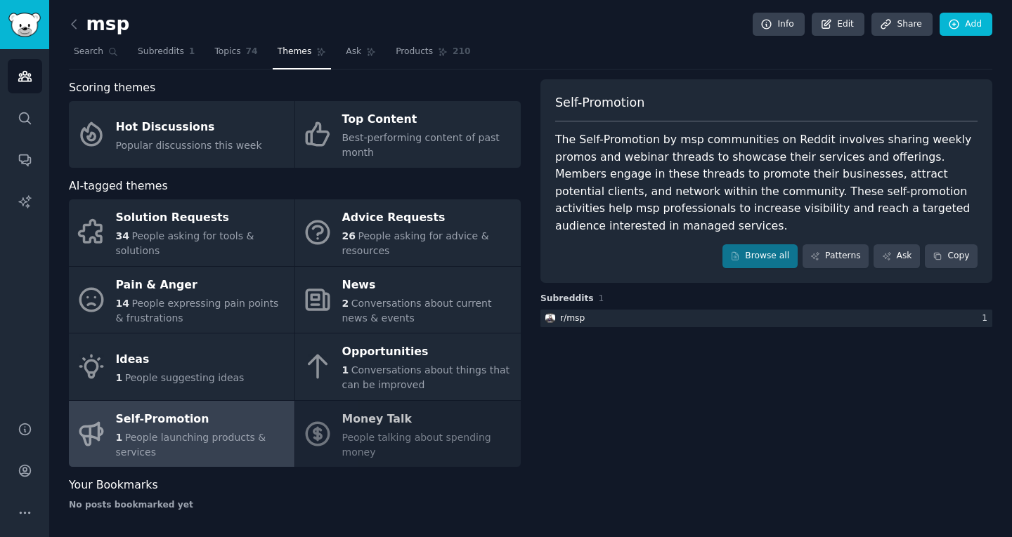
click at [421, 429] on div "Solution Requests 34 People asking for tools & solutions Advice Requests 26 Peo…" at bounding box center [295, 333] width 452 height 268
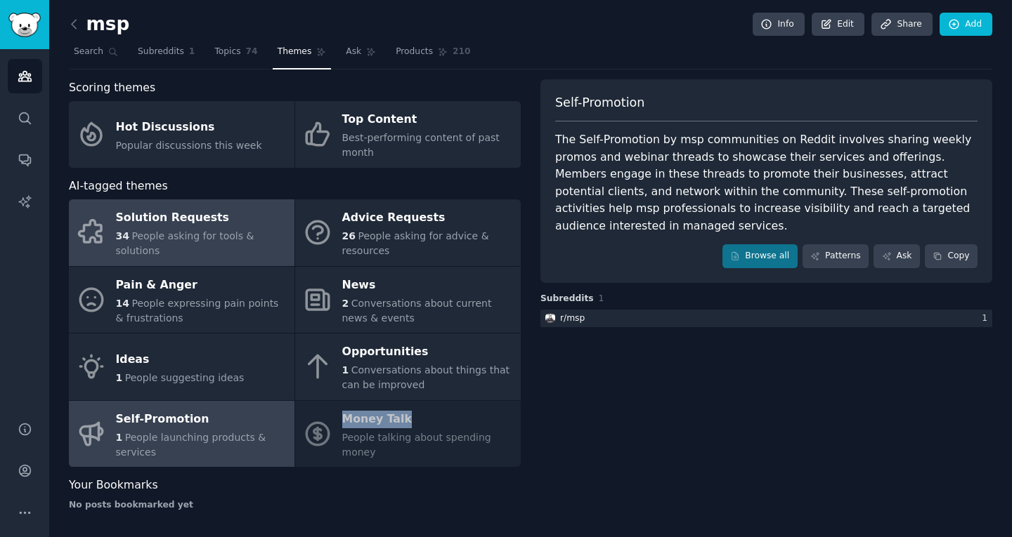
click at [185, 230] on div "Solution Requests" at bounding box center [201, 218] width 171 height 22
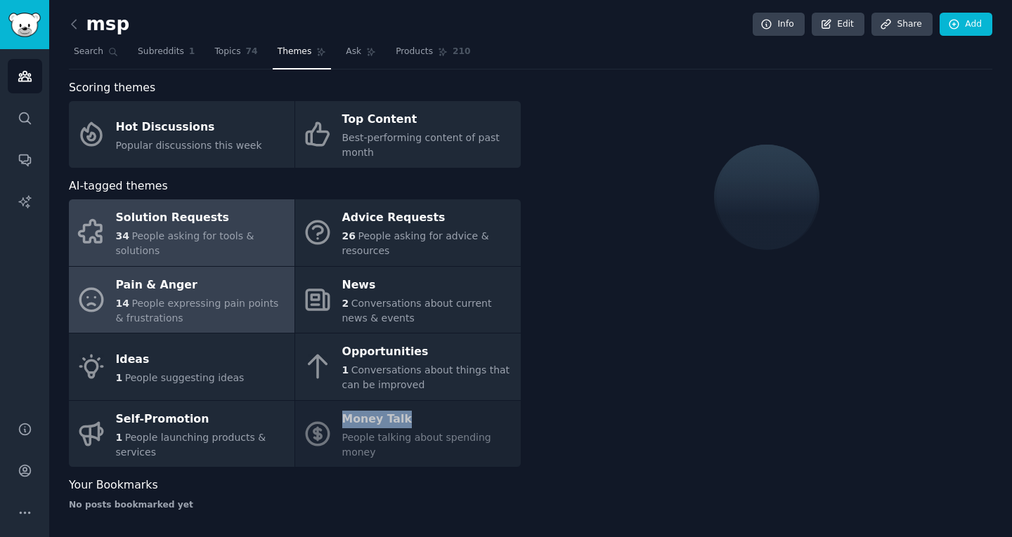
click at [181, 305] on span "People expressing pain points & frustrations" at bounding box center [197, 311] width 163 height 26
